Goal: Information Seeking & Learning: Learn about a topic

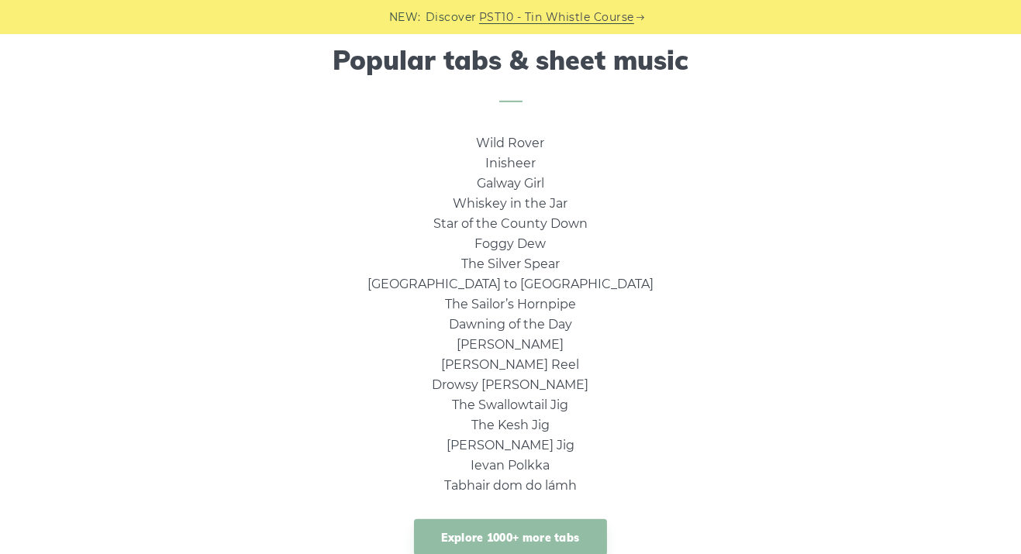
scroll to position [1030, 0]
click at [570, 219] on link "Star of the County Down" at bounding box center [510, 224] width 154 height 15
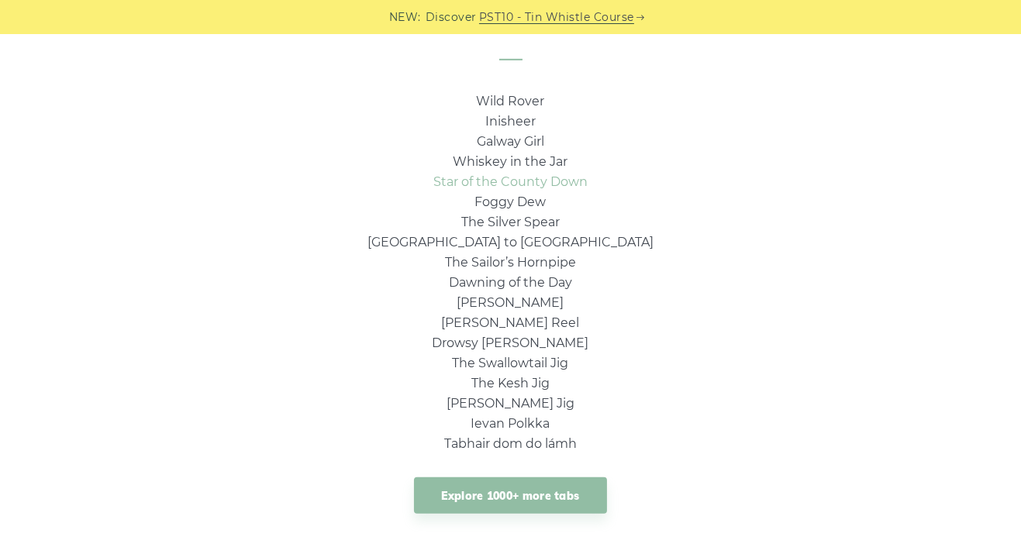
scroll to position [1095, 0]
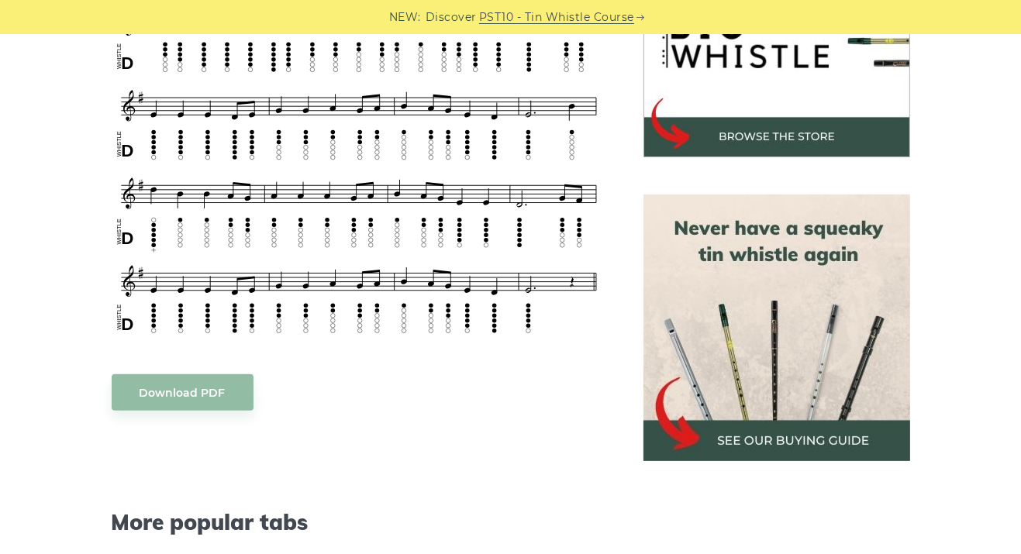
scroll to position [552, 0]
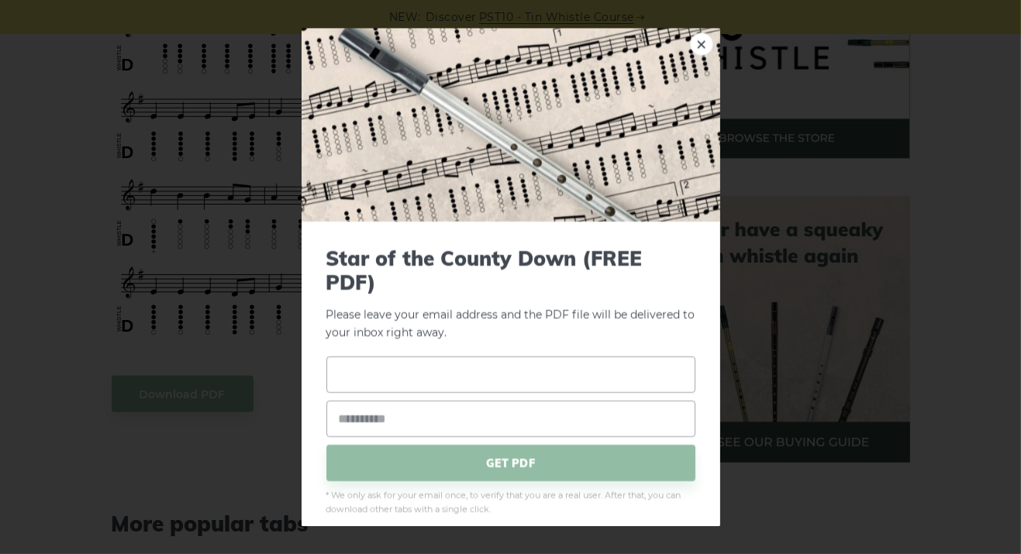
click at [604, 394] on input "text" at bounding box center [510, 375] width 369 height 36
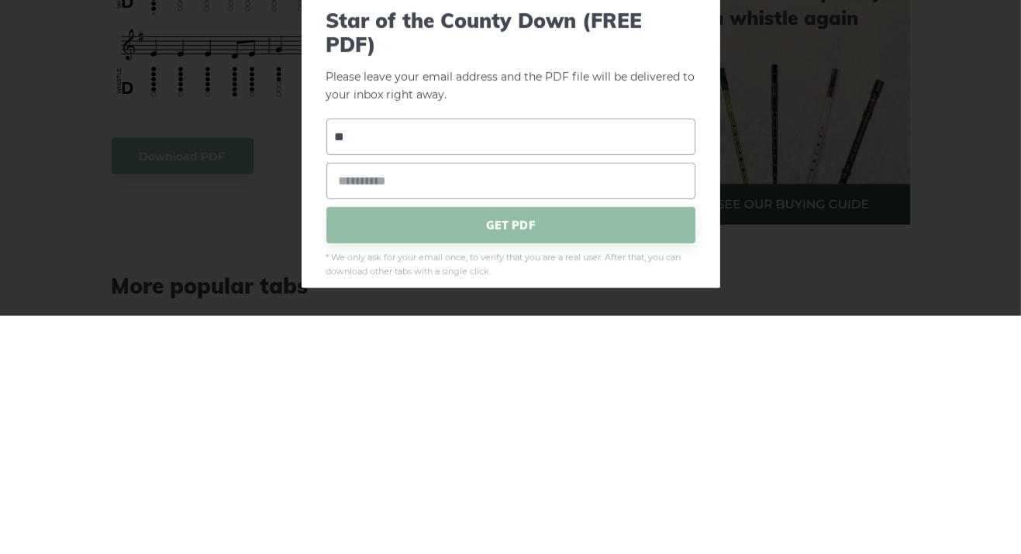
type input "*"
click at [348, 438] on input "email" at bounding box center [510, 420] width 369 height 36
click at [361, 394] on input "text" at bounding box center [510, 375] width 369 height 36
click at [78, 522] on div "× Star of the County Down (FREE PDF) Please leave your email address and the PD…" at bounding box center [510, 277] width 1021 height 554
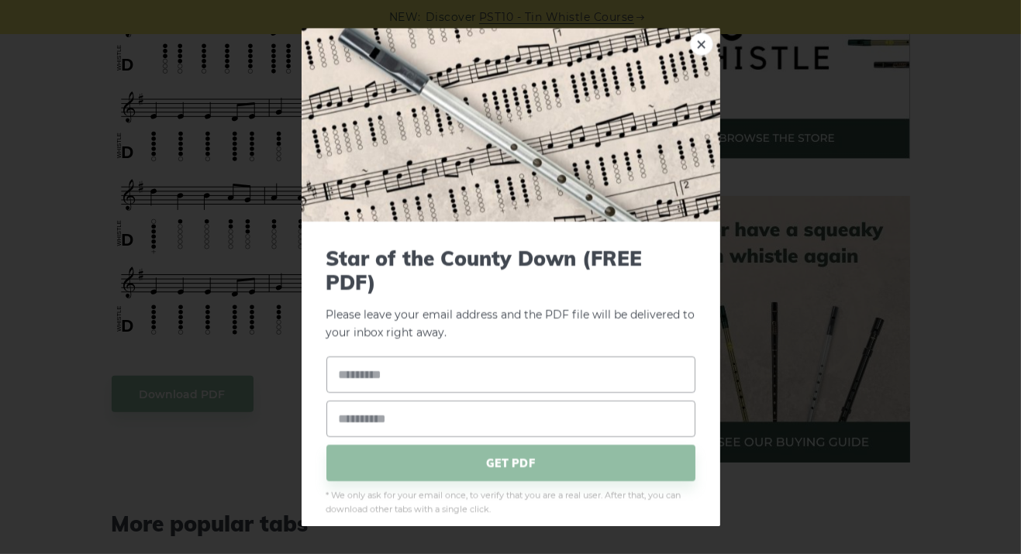
click at [975, 488] on div "× Star of the County Down (FREE PDF) Please leave your email address and the PD…" at bounding box center [510, 277] width 1021 height 554
click at [1002, 498] on div "× Star of the County Down (FREE PDF) Please leave your email address and the PD…" at bounding box center [510, 277] width 1021 height 554
click at [102, 402] on div "× Star of the County Down (FREE PDF) Please leave your email address and the PD…" at bounding box center [510, 277] width 1021 height 554
